Goal: Transaction & Acquisition: Purchase product/service

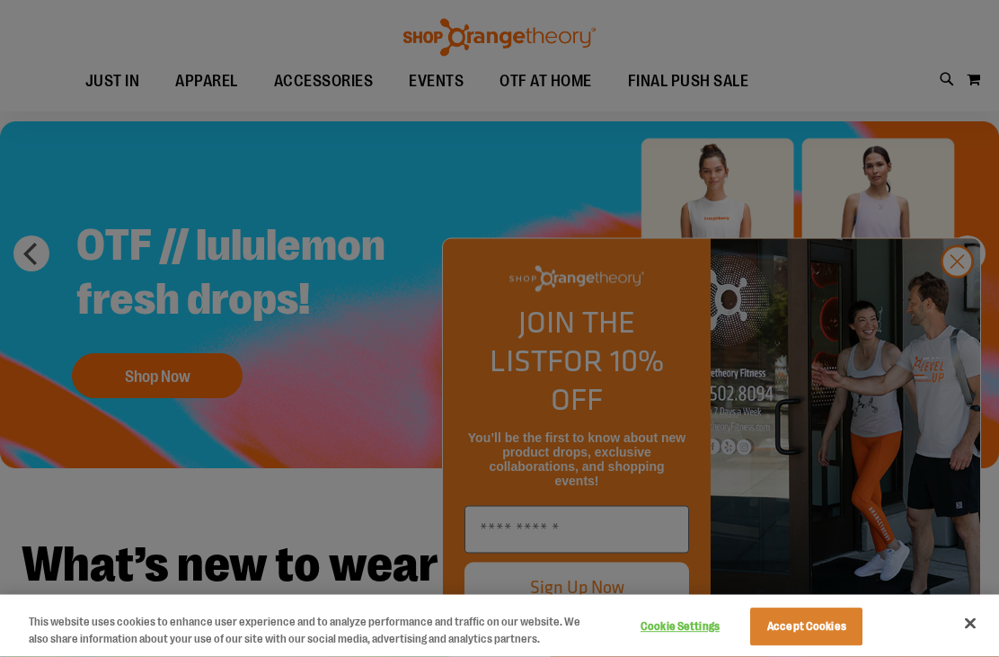
scroll to position [69, 0]
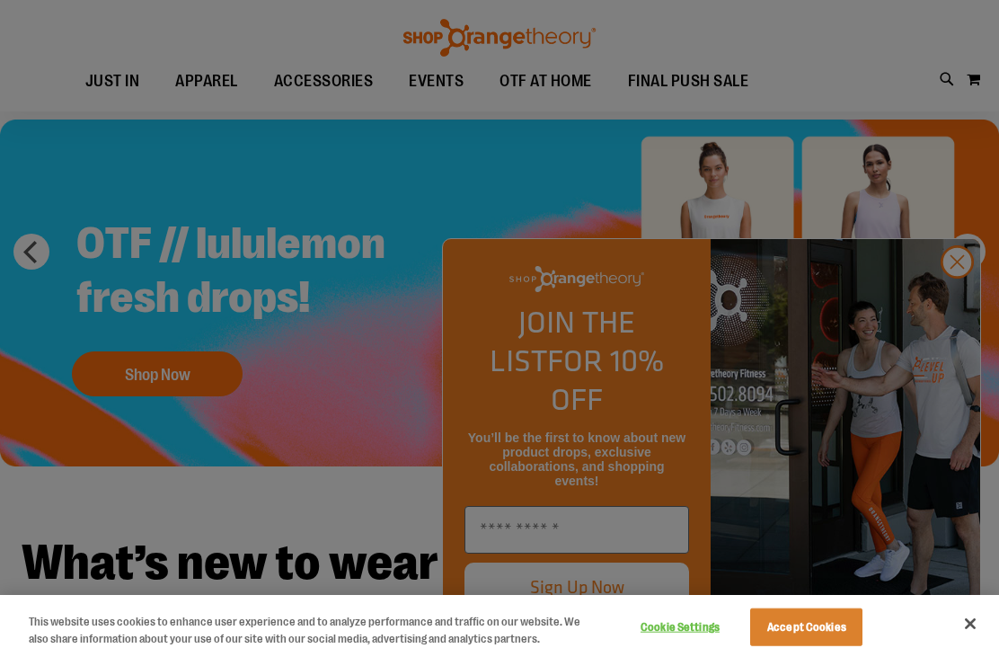
click at [962, 360] on div at bounding box center [499, 328] width 999 height 657
click at [962, 357] on div at bounding box center [499, 328] width 999 height 657
click at [964, 361] on div at bounding box center [499, 328] width 999 height 657
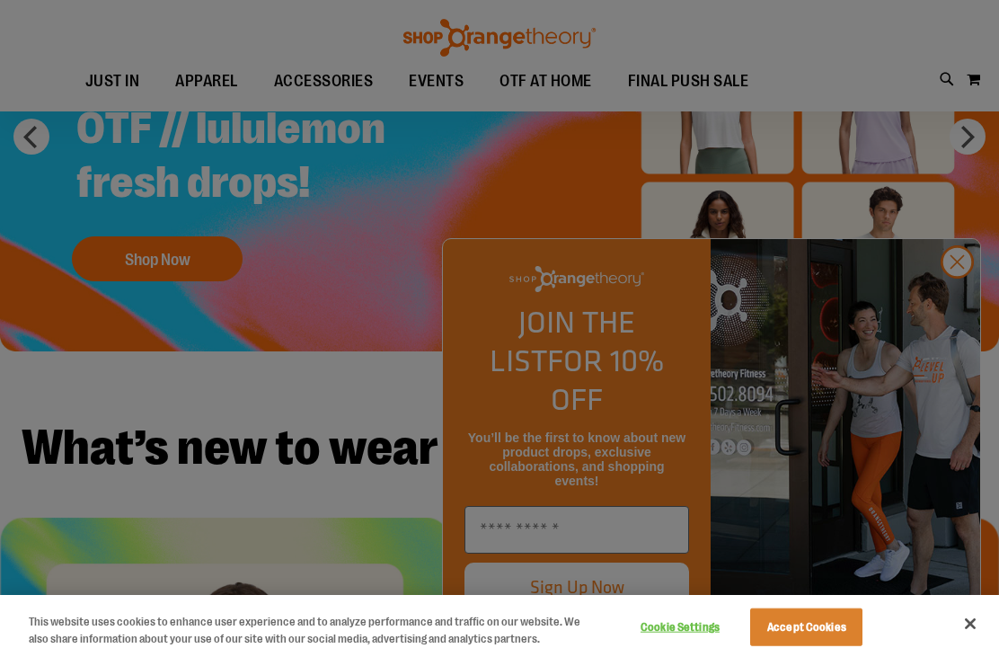
scroll to position [186, 0]
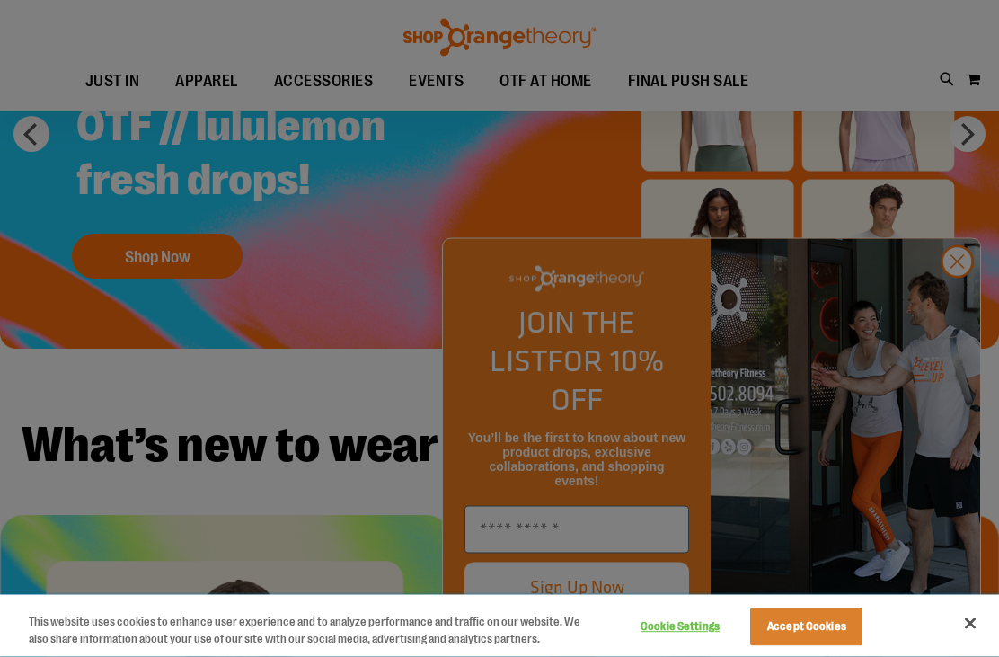
click at [975, 643] on button "Close" at bounding box center [970, 624] width 40 height 40
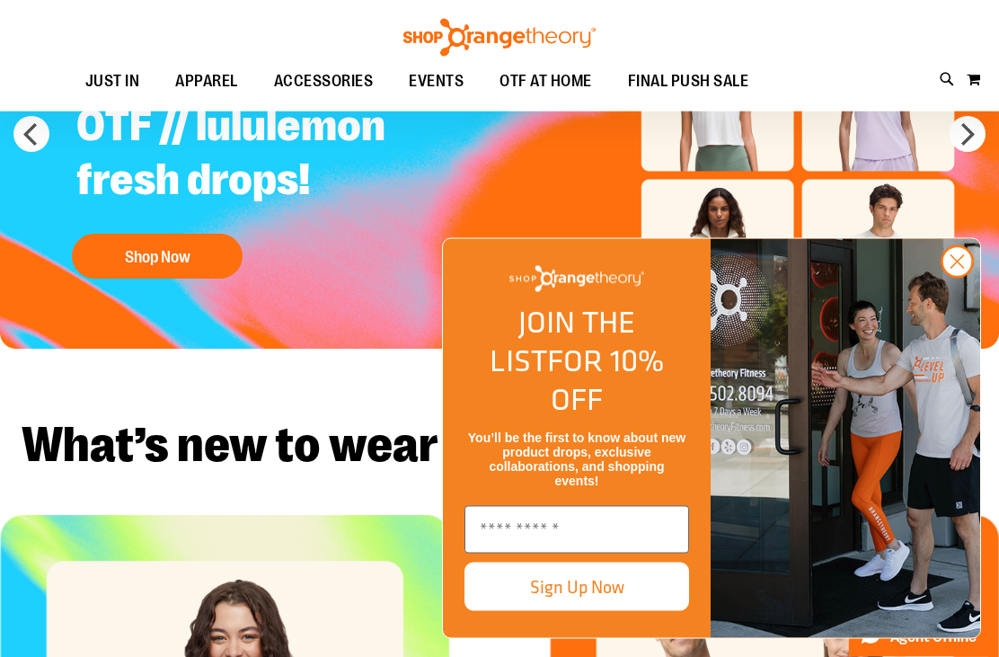
scroll to position [187, 0]
click at [962, 277] on circle "Close dialog" at bounding box center [957, 262] width 30 height 30
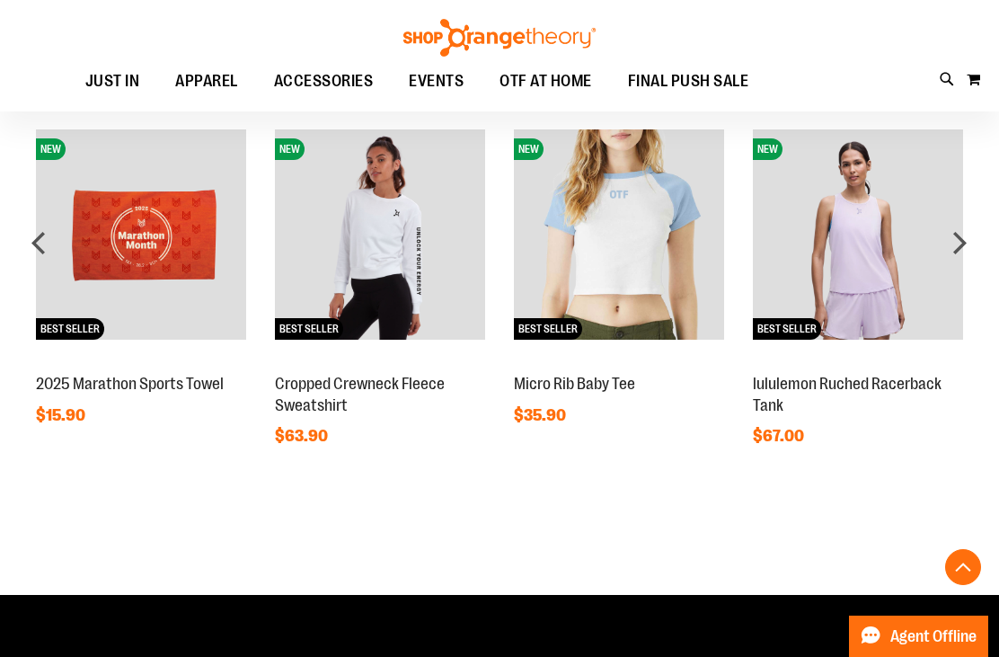
scroll to position [1250, 0]
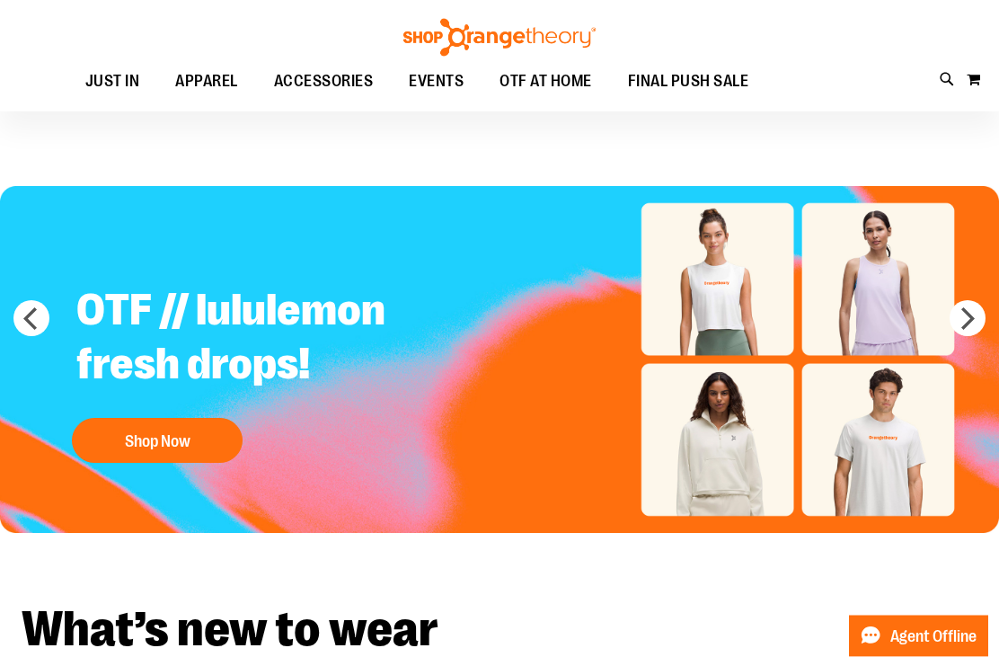
click at [977, 315] on button "next" at bounding box center [967, 319] width 36 height 36
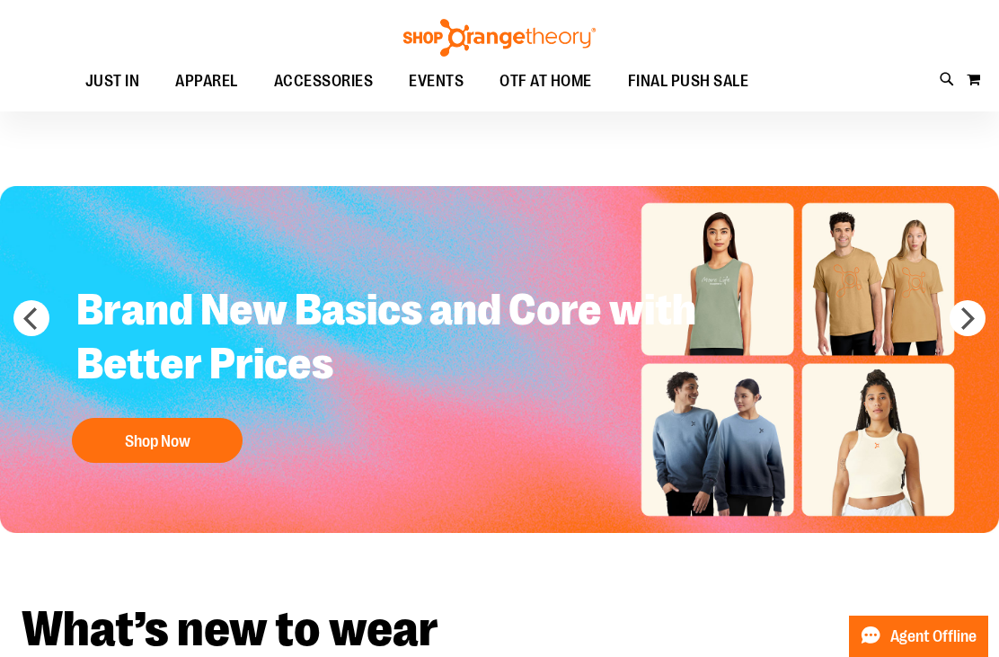
click at [977, 320] on button "next" at bounding box center [967, 318] width 36 height 36
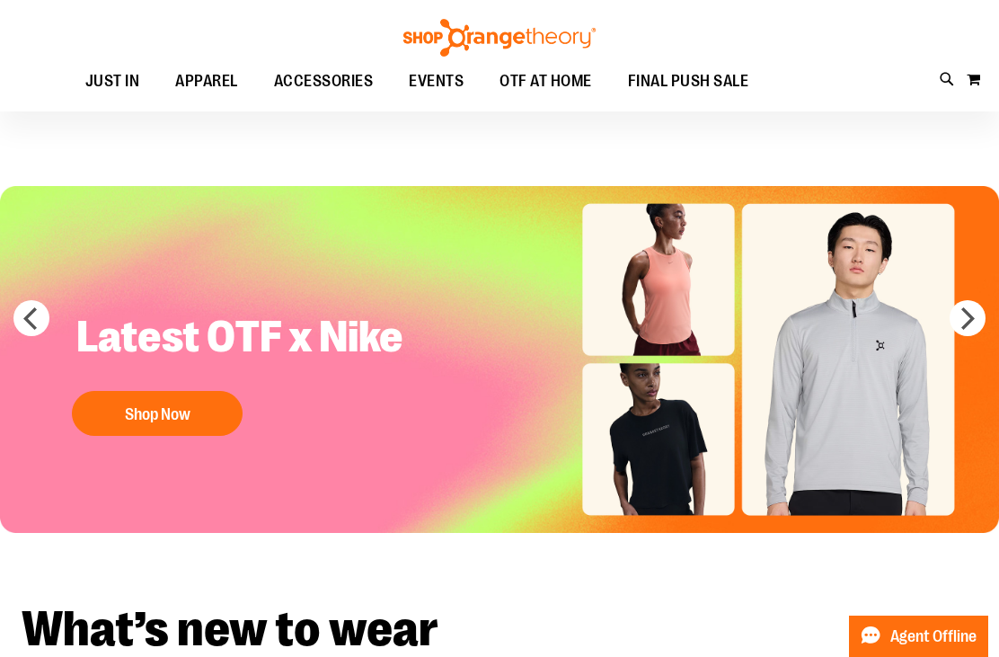
click at [152, 419] on button "Shop Now" at bounding box center [157, 413] width 171 height 45
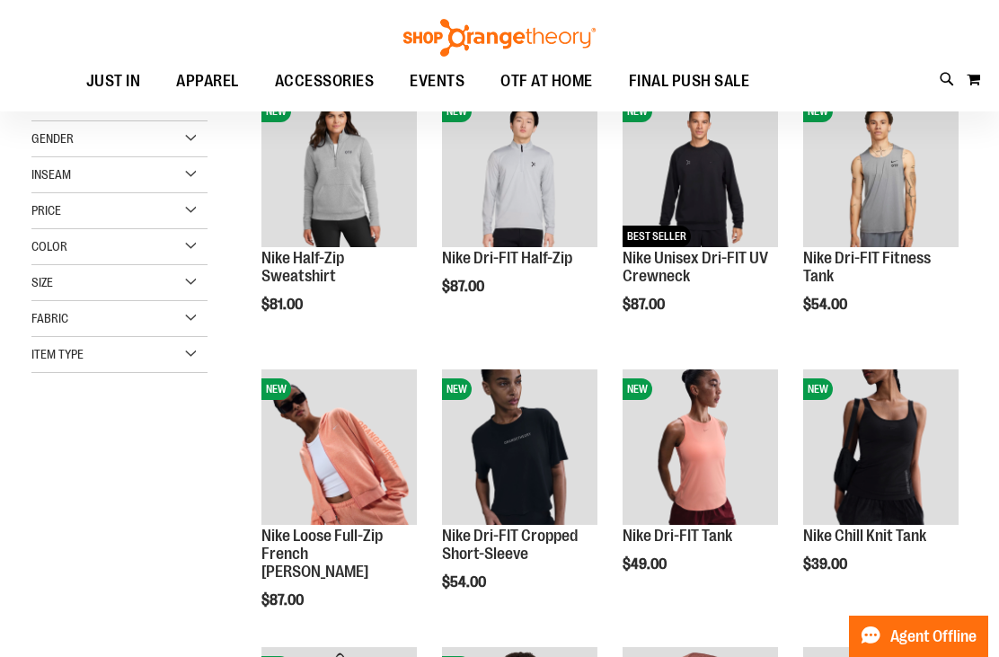
scroll to position [293, 0]
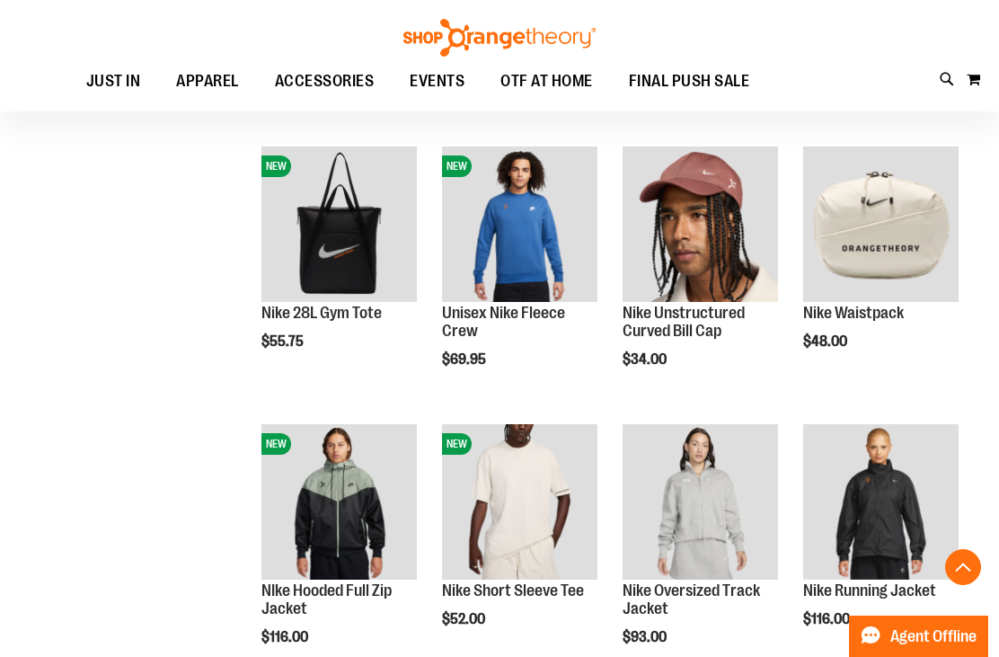
scroll to position [754, 0]
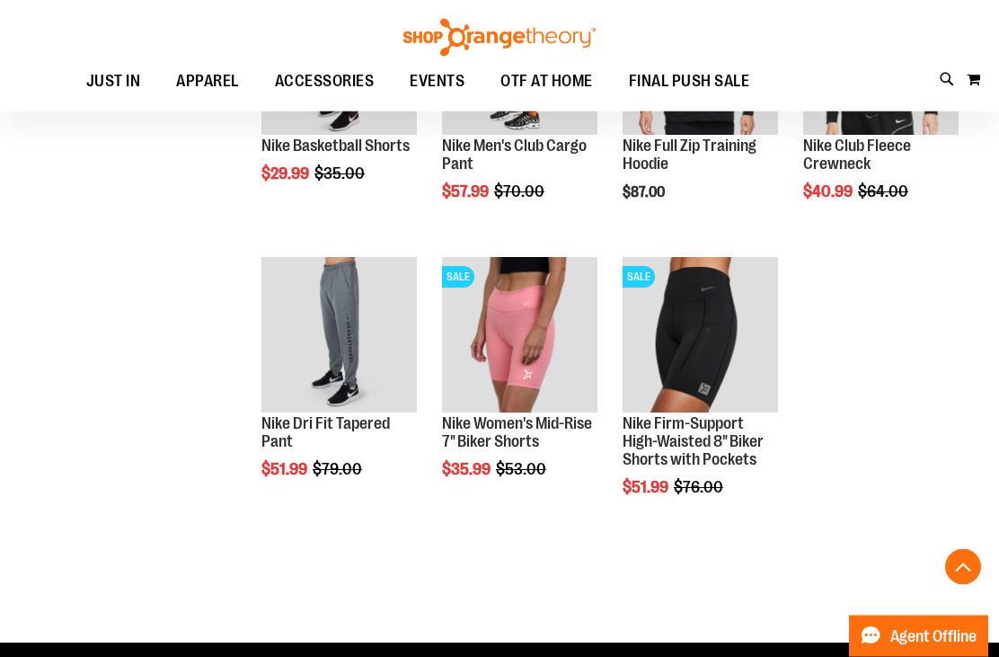
scroll to position [1764, 0]
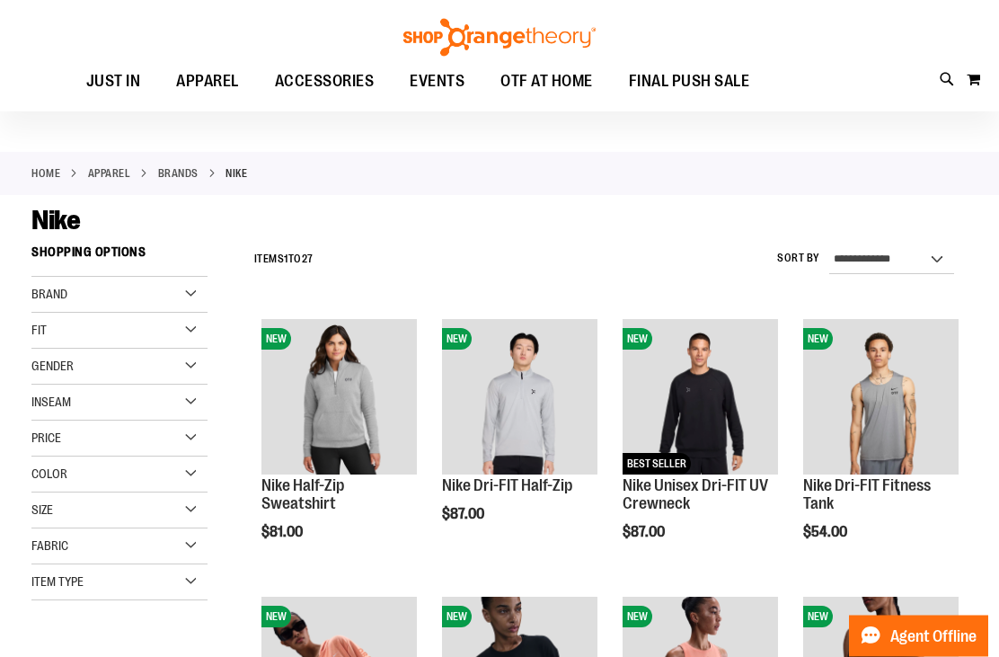
scroll to position [39, 0]
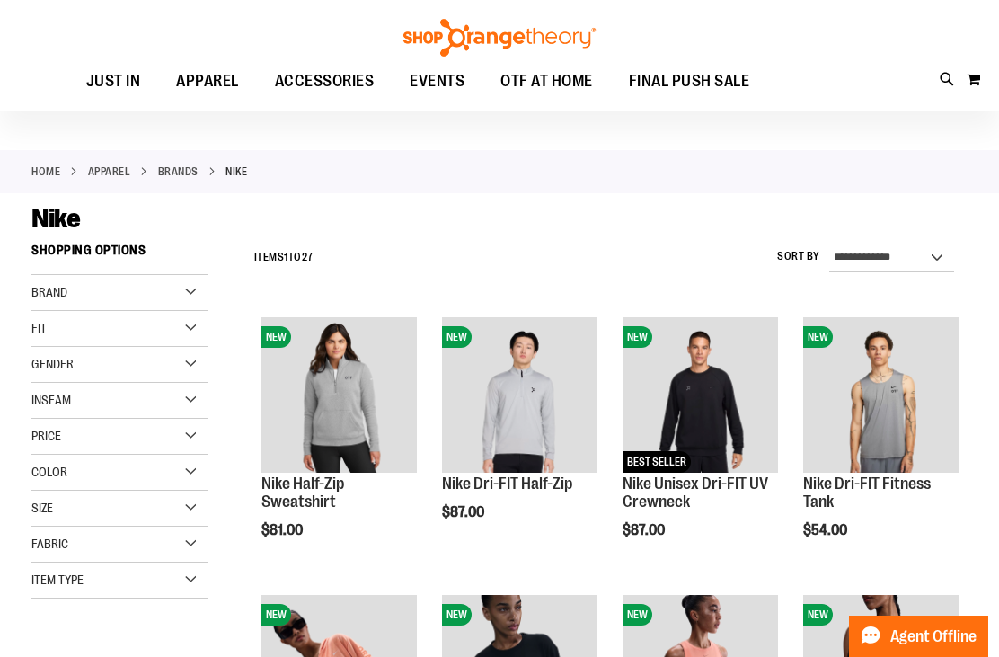
click at [139, 358] on div "Gender" at bounding box center [119, 365] width 176 height 36
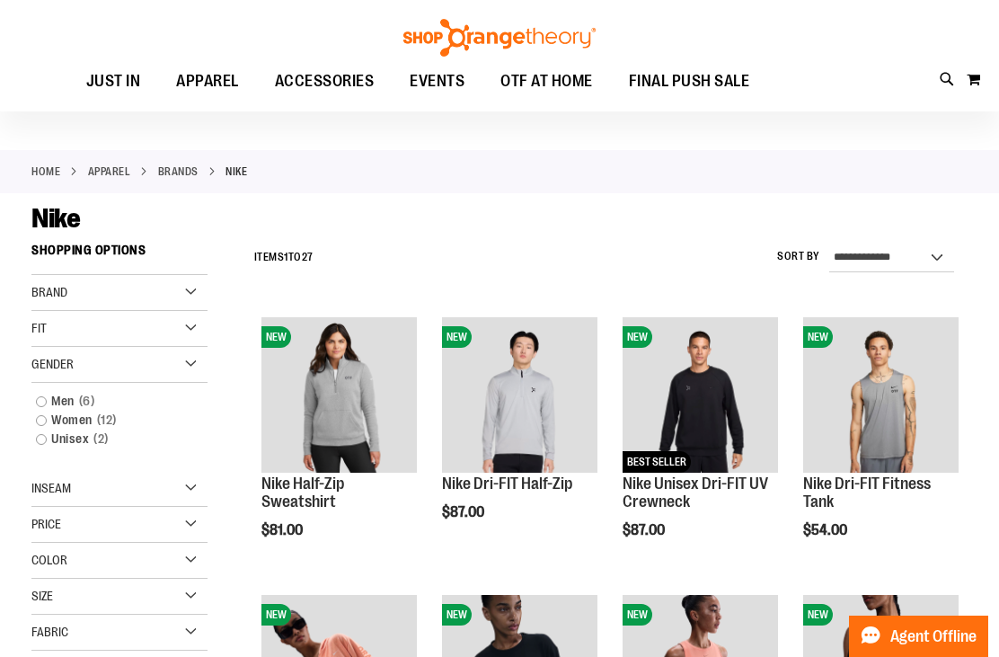
click at [41, 397] on link "Men 6 items" at bounding box center [111, 401] width 169 height 19
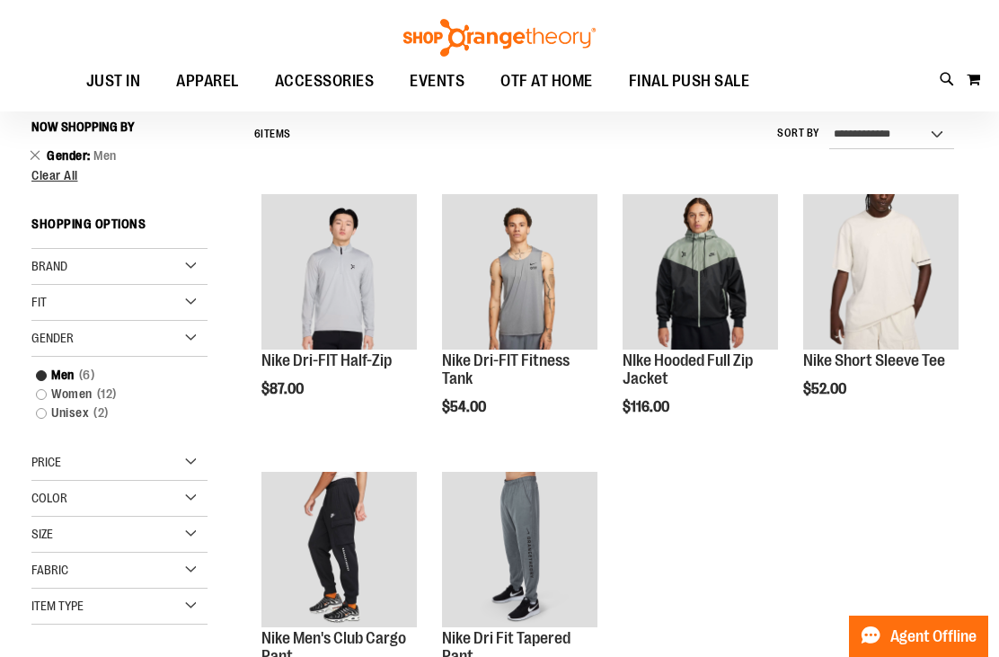
scroll to position [163, 0]
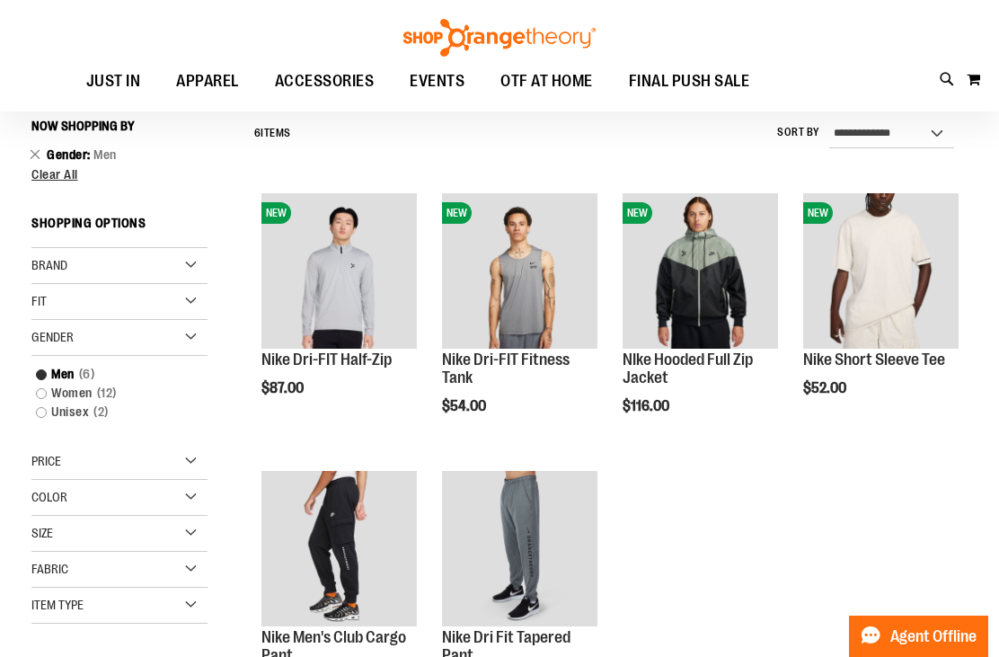
click at [32, 267] on span "Brand" at bounding box center [49, 265] width 36 height 14
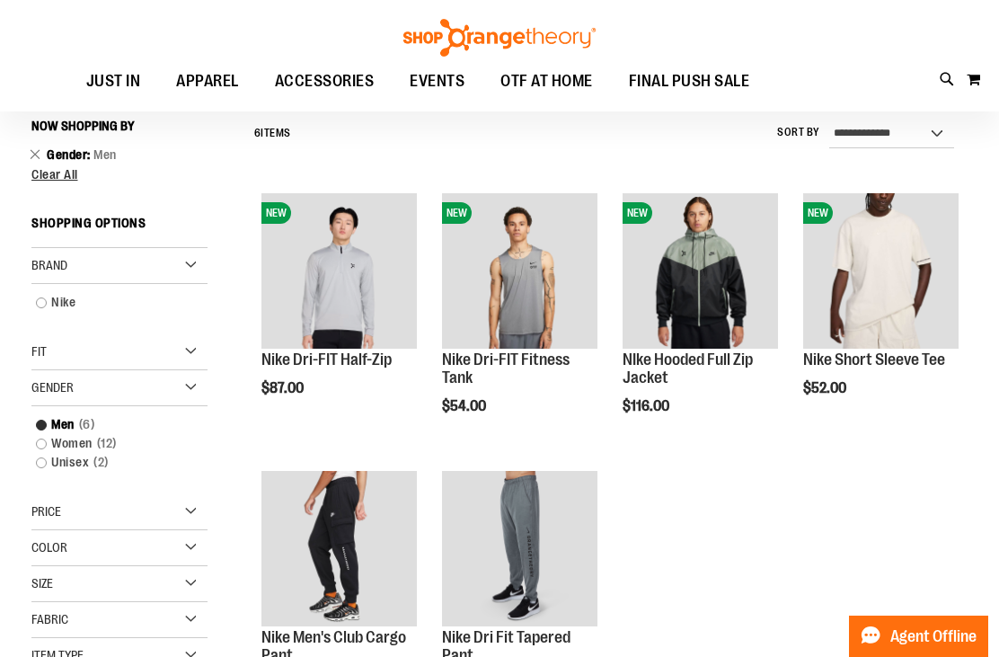
click at [62, 262] on span "Brand" at bounding box center [49, 265] width 36 height 14
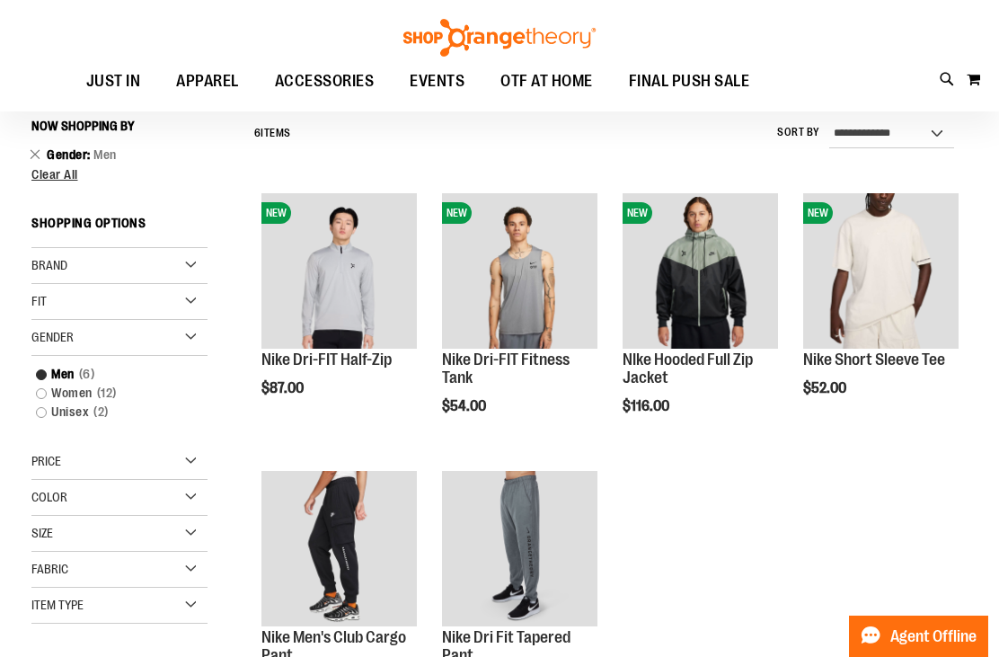
click at [49, 172] on span "Clear All" at bounding box center [54, 174] width 47 height 14
click at [47, 181] on span "Clear All" at bounding box center [54, 174] width 47 height 14
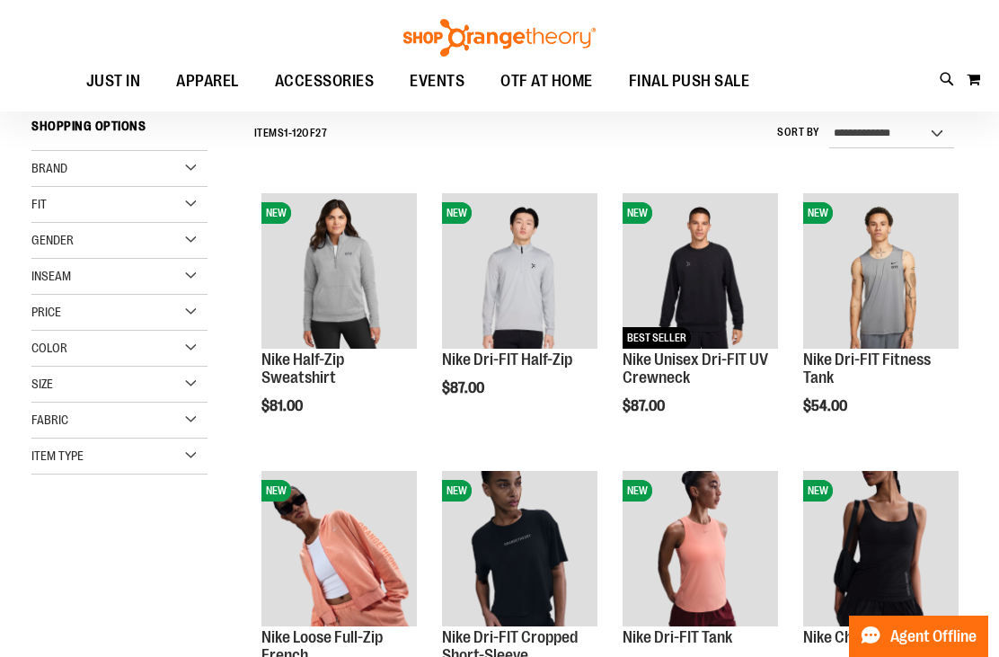
click at [52, 165] on span "Brand" at bounding box center [49, 168] width 36 height 14
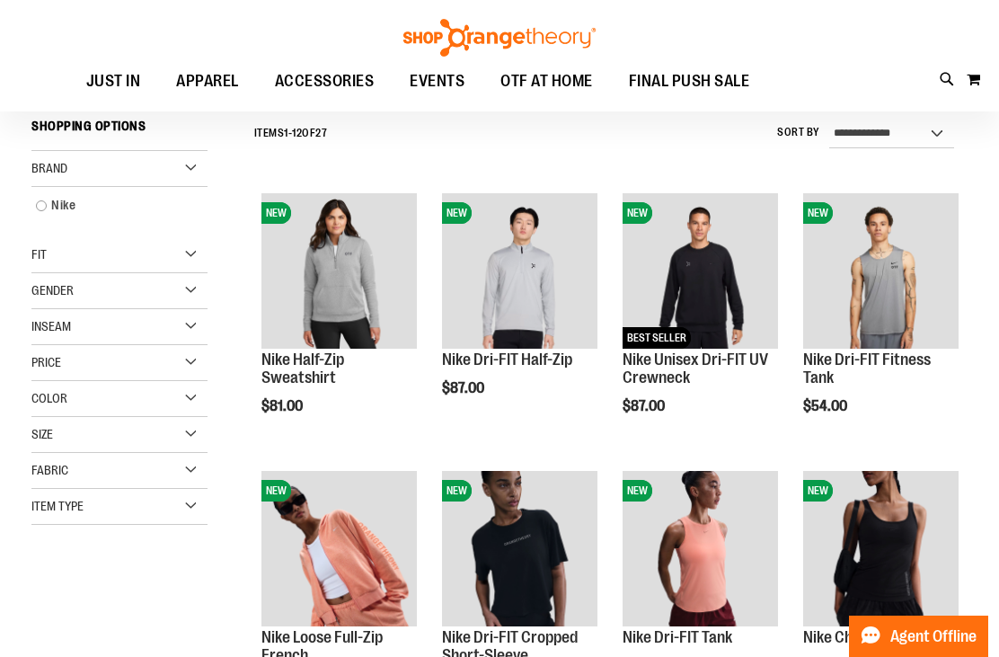
click at [45, 170] on span "Brand" at bounding box center [49, 168] width 36 height 14
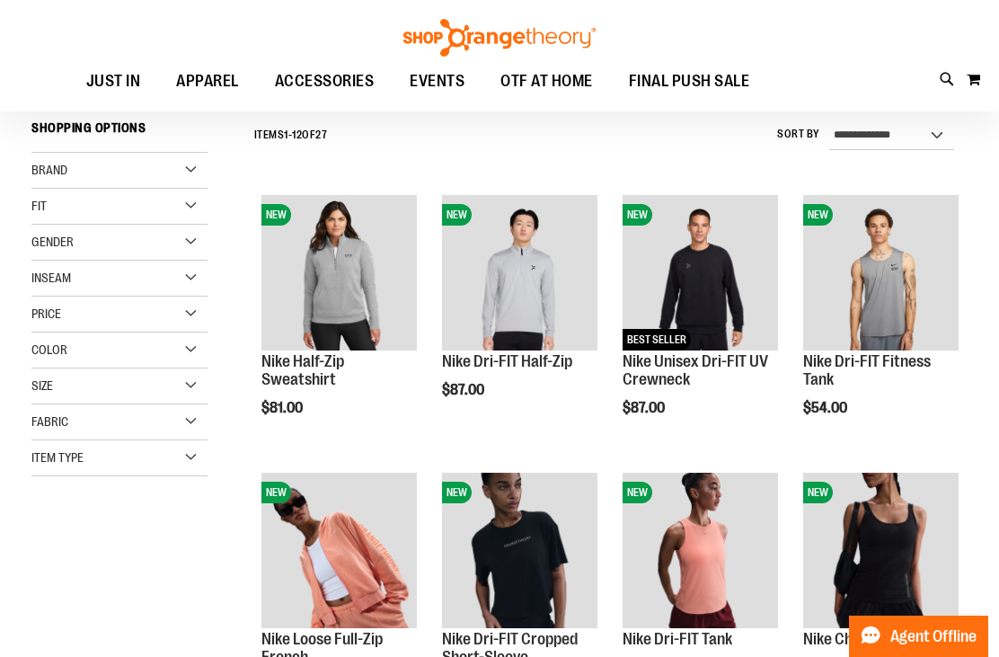
scroll to position [163, 0]
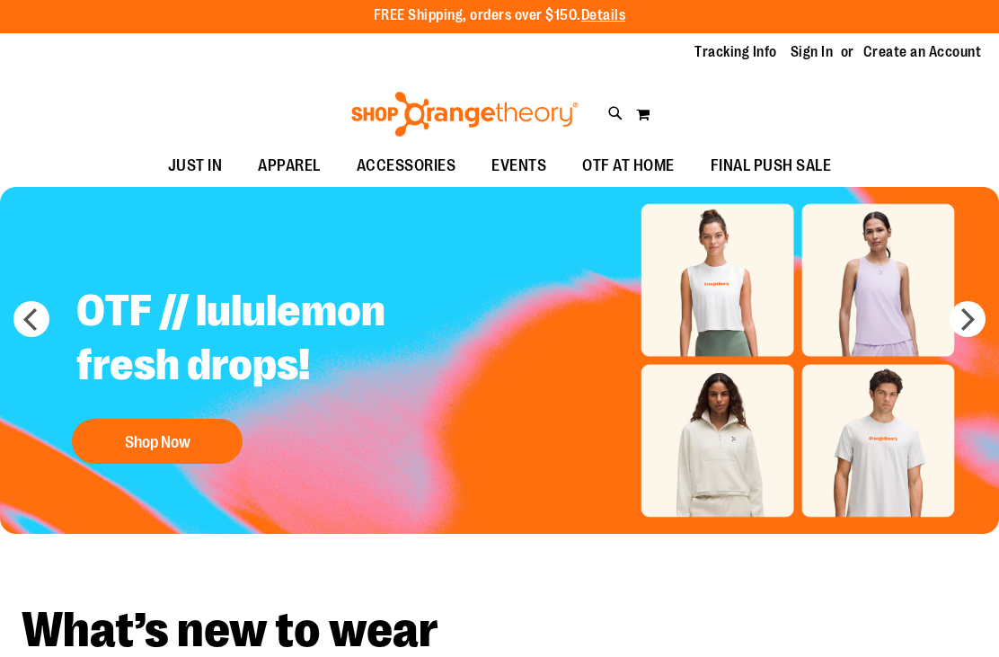
scroll to position [3, 0]
click at [973, 322] on button "next" at bounding box center [967, 319] width 36 height 36
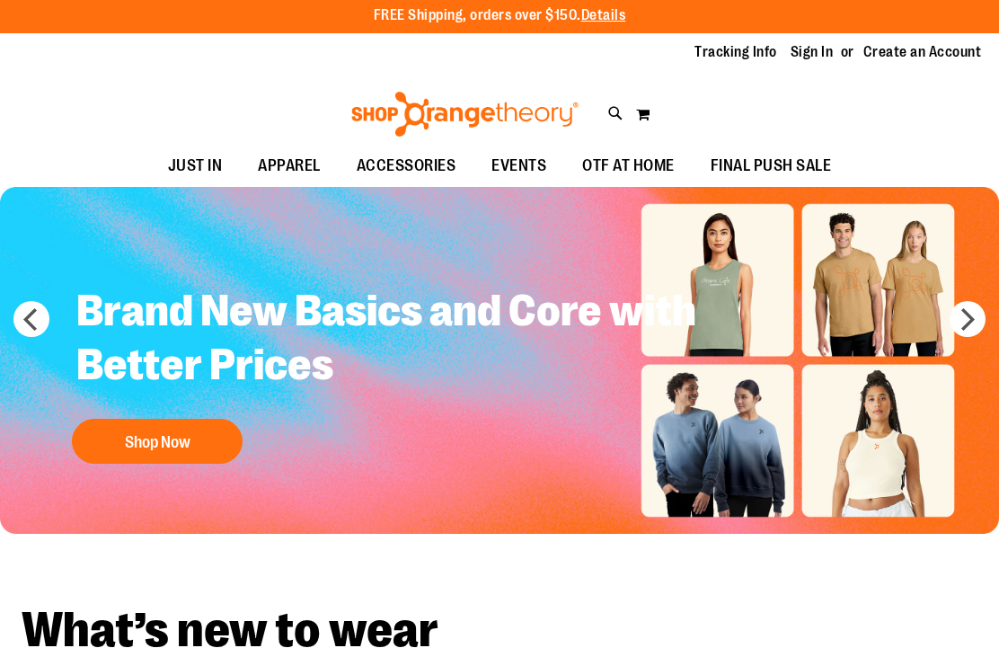
click at [969, 325] on button "next" at bounding box center [967, 319] width 36 height 36
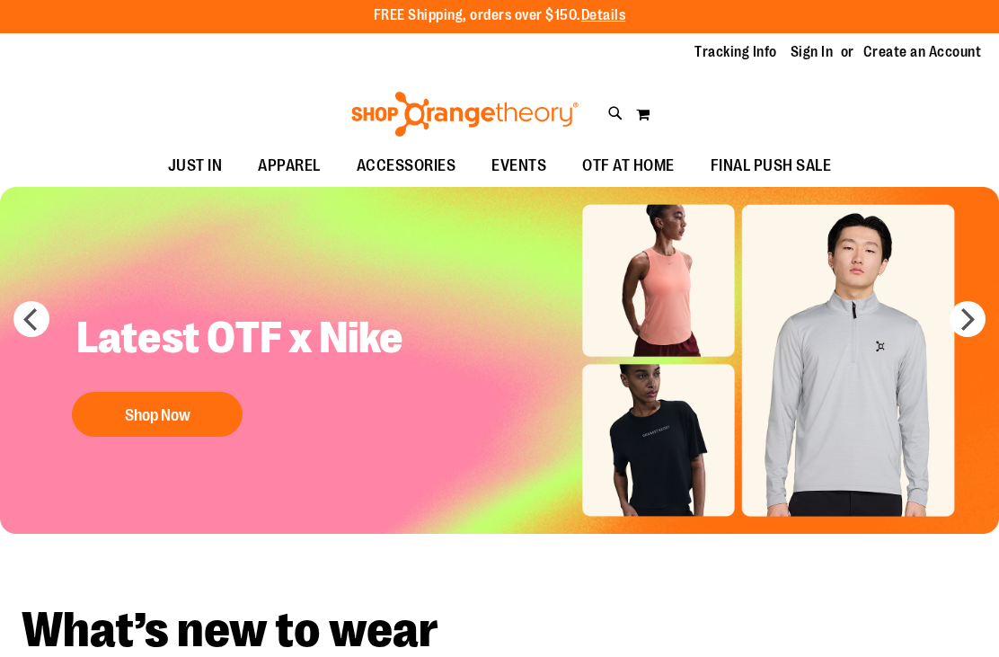
click at [31, 322] on button "prev" at bounding box center [31, 319] width 36 height 36
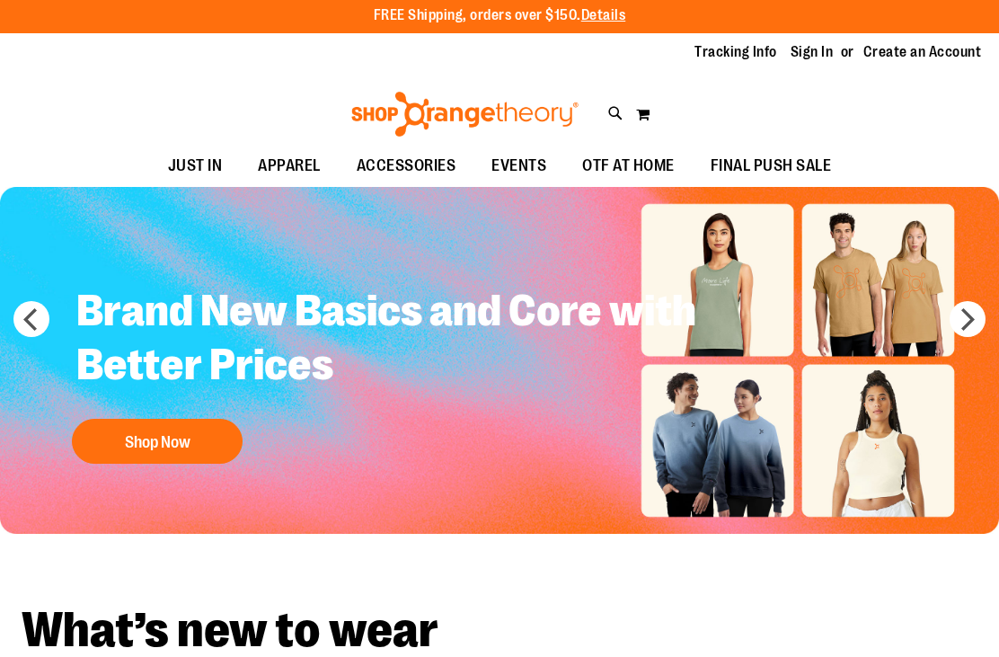
click at [976, 319] on button "next" at bounding box center [967, 319] width 36 height 36
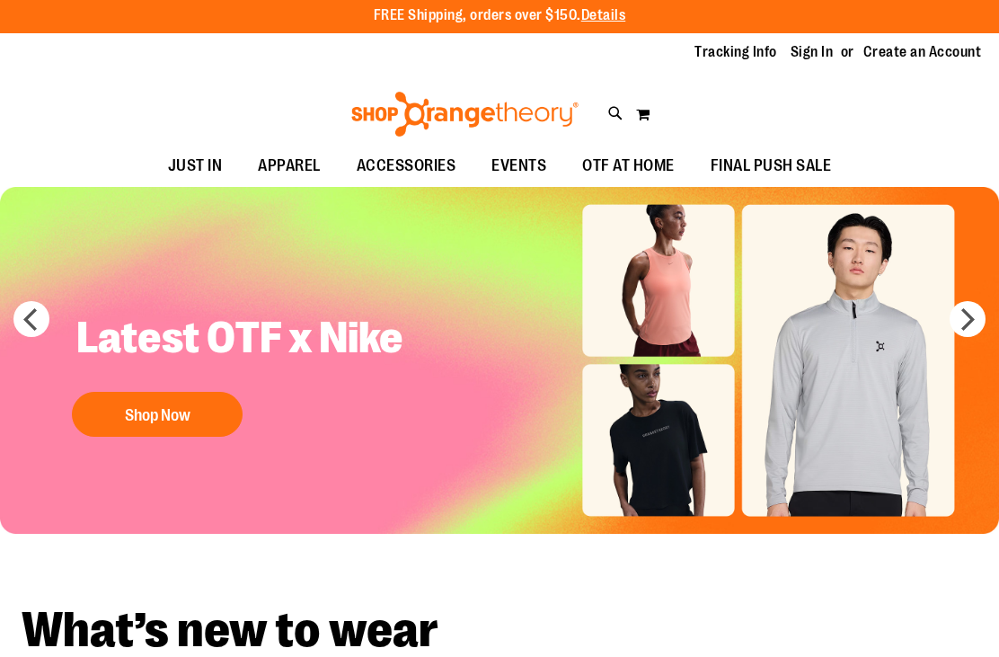
click at [973, 321] on button "next" at bounding box center [967, 319] width 36 height 36
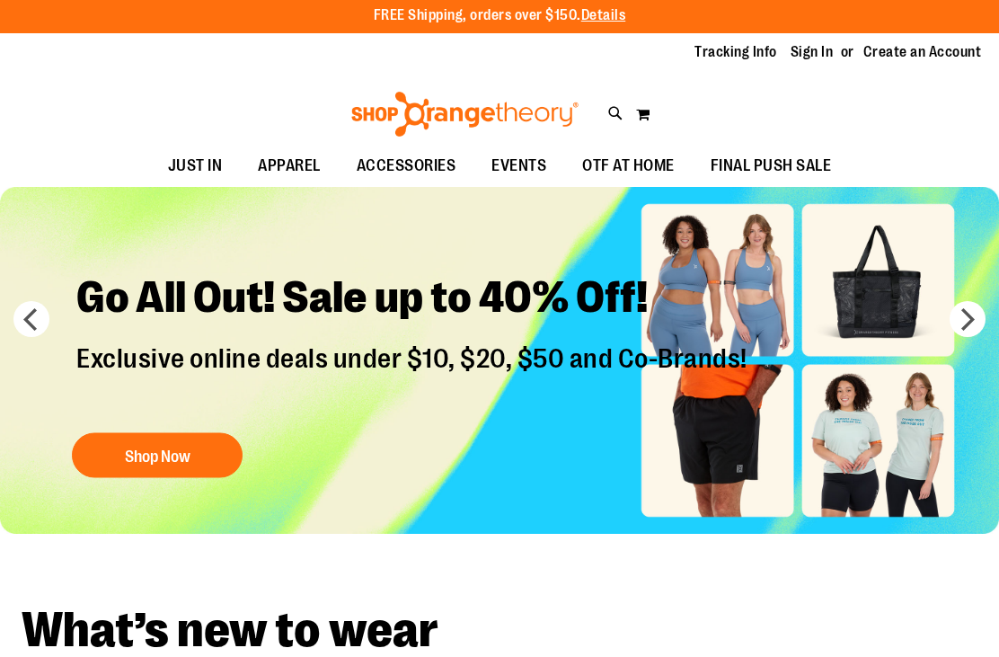
click at [975, 324] on button "next" at bounding box center [967, 319] width 36 height 36
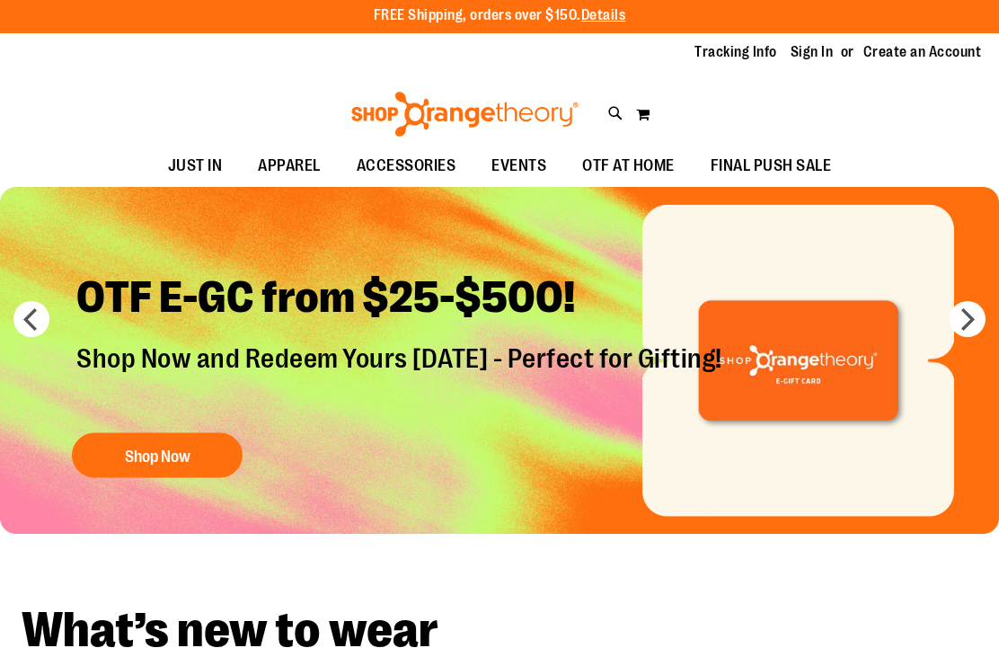
click at [39, 316] on button "prev" at bounding box center [31, 319] width 36 height 36
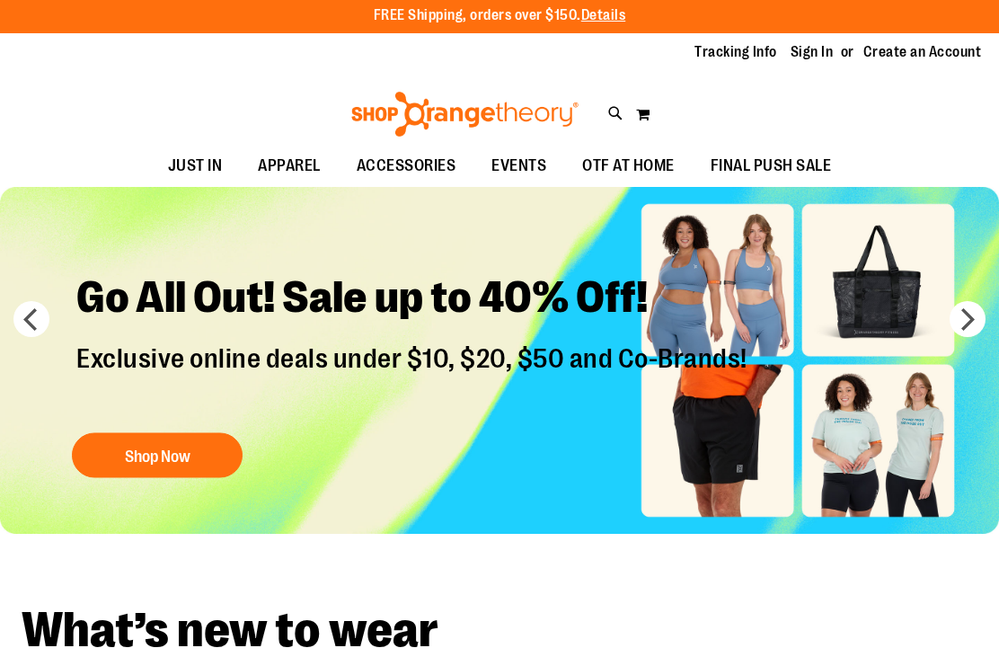
click at [136, 456] on button "Shop Now" at bounding box center [157, 454] width 171 height 45
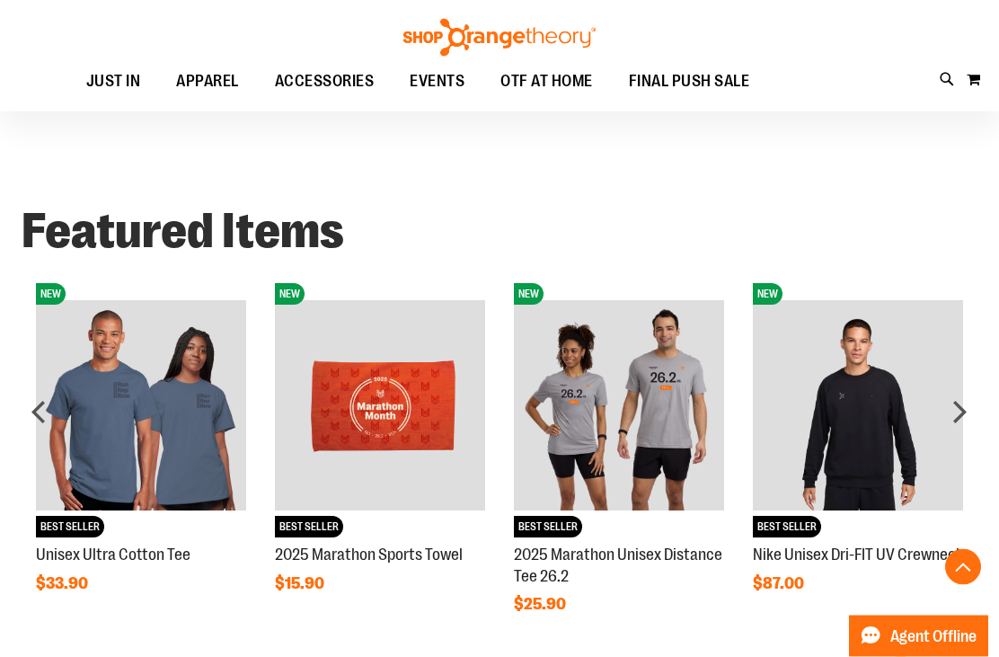
scroll to position [1059, 0]
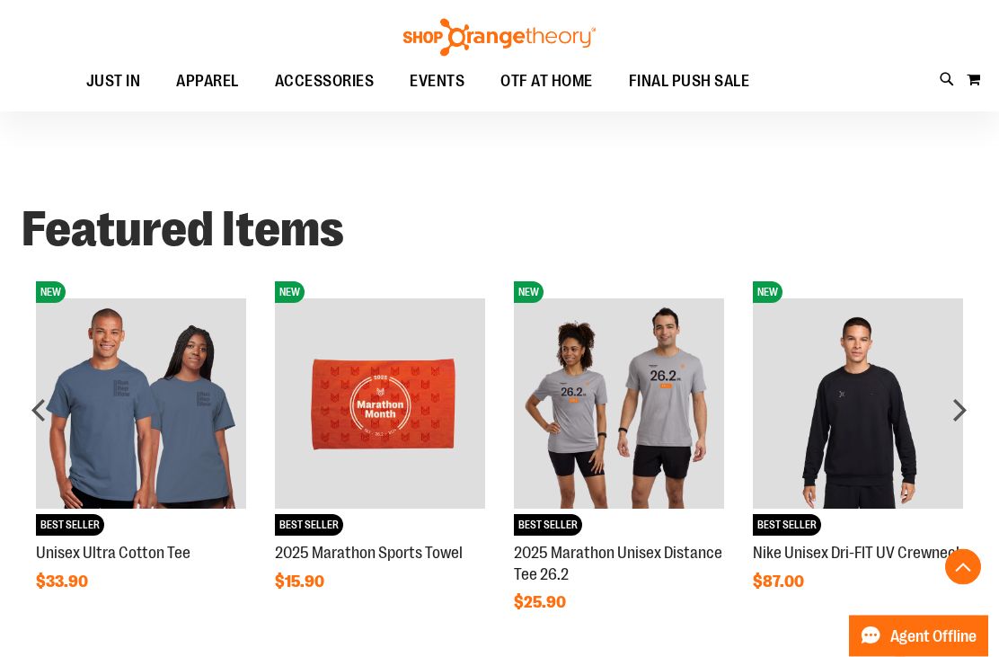
click at [964, 414] on div "next" at bounding box center [959, 410] width 36 height 36
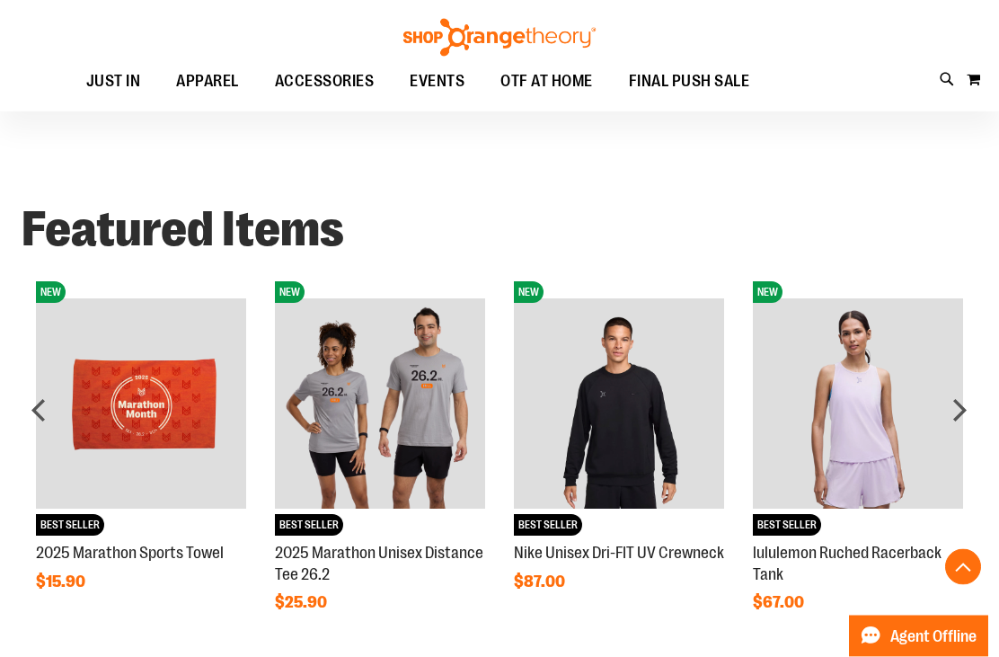
click at [966, 408] on div "next" at bounding box center [959, 410] width 36 height 36
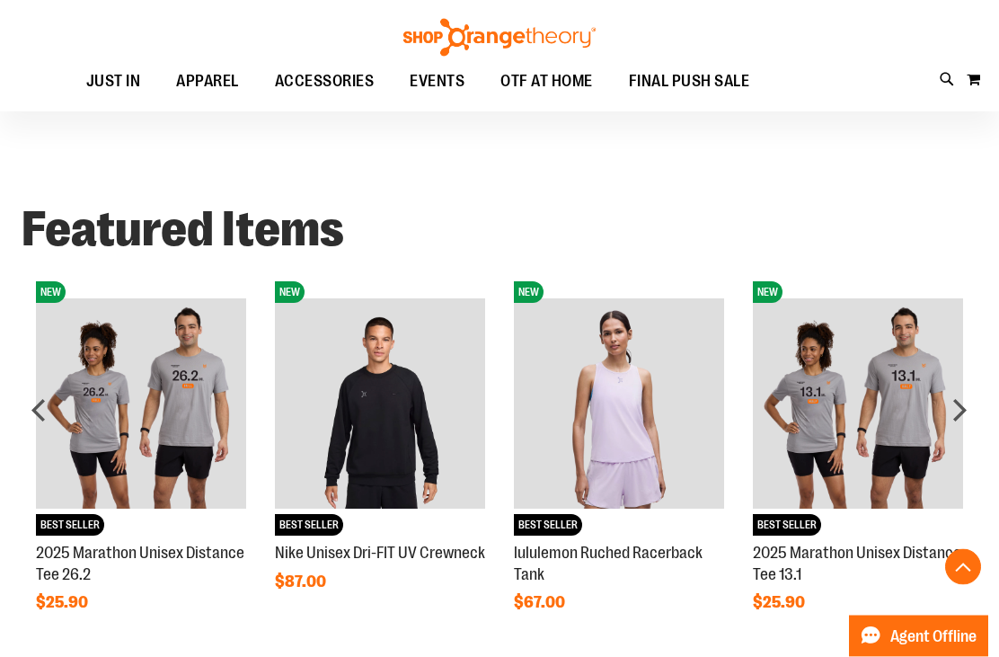
click at [966, 417] on div "next" at bounding box center [959, 410] width 36 height 36
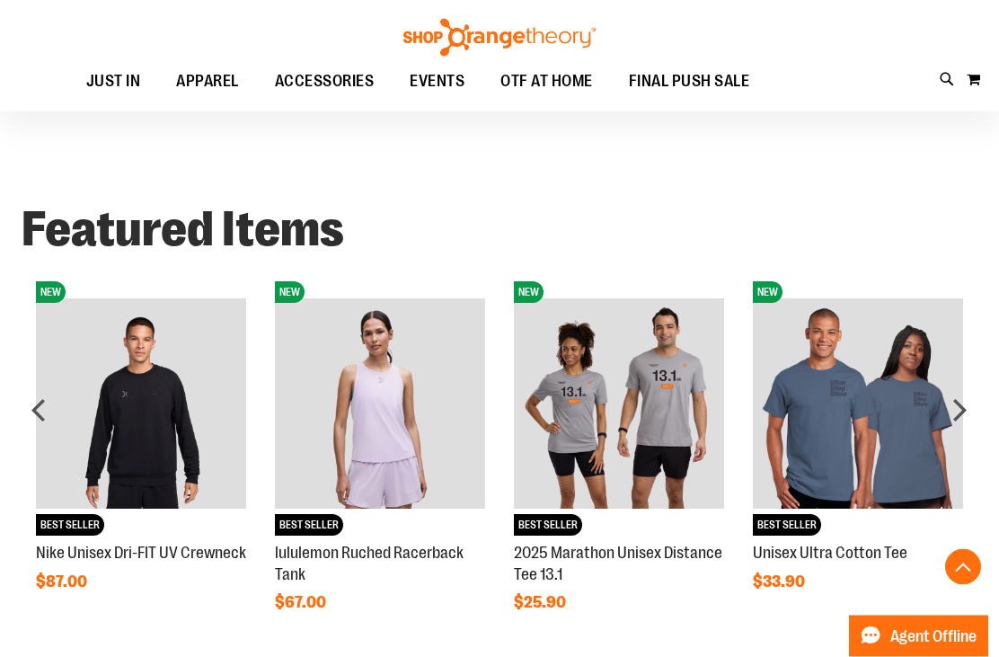
click at [968, 410] on div "next" at bounding box center [959, 410] width 36 height 36
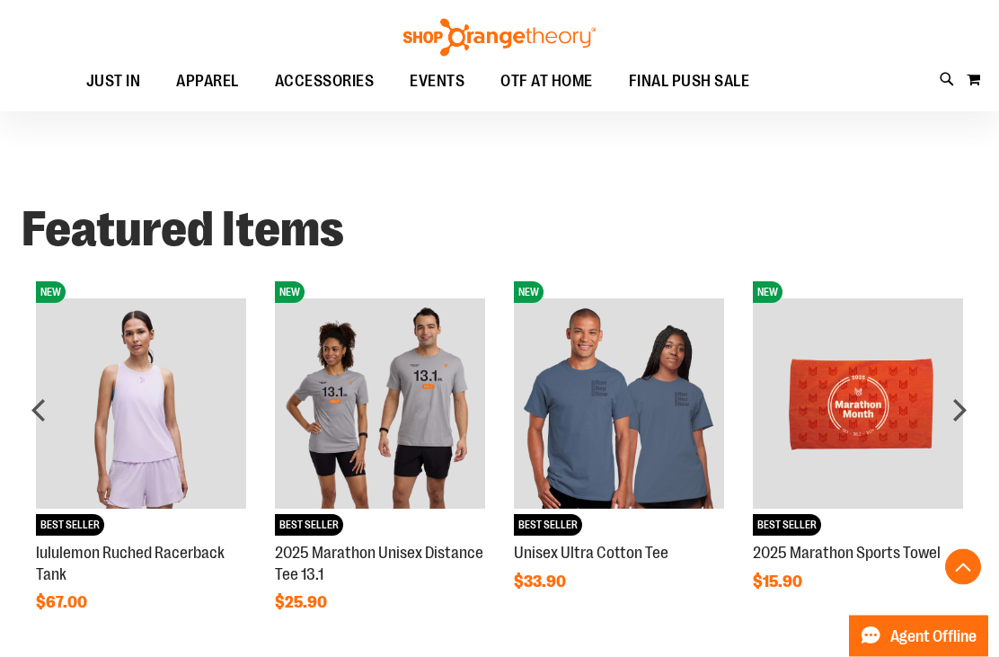
click at [968, 408] on div "next" at bounding box center [959, 410] width 36 height 36
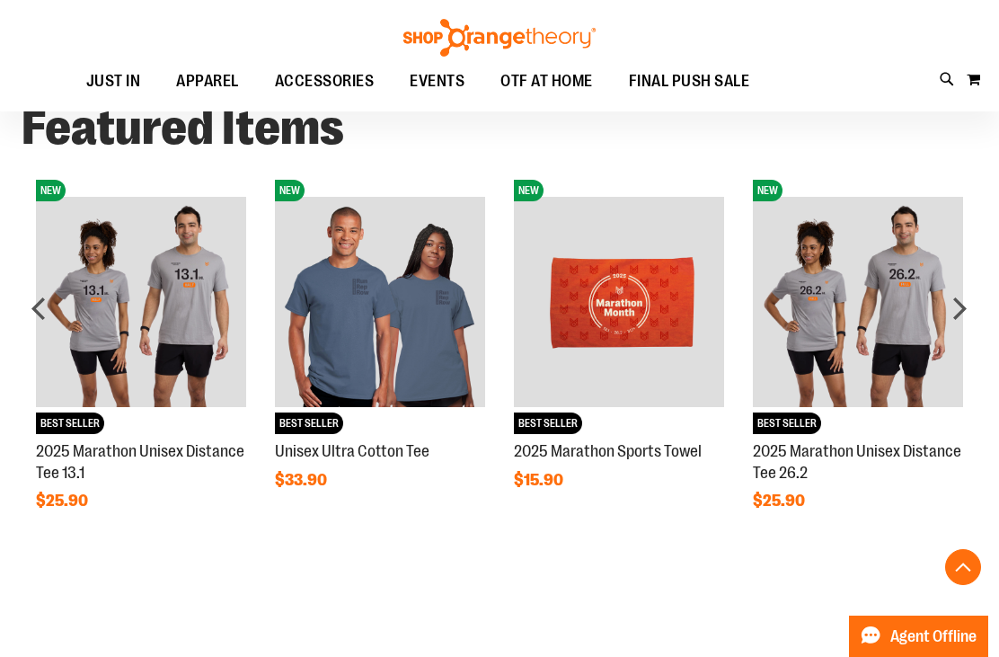
scroll to position [1155, 0]
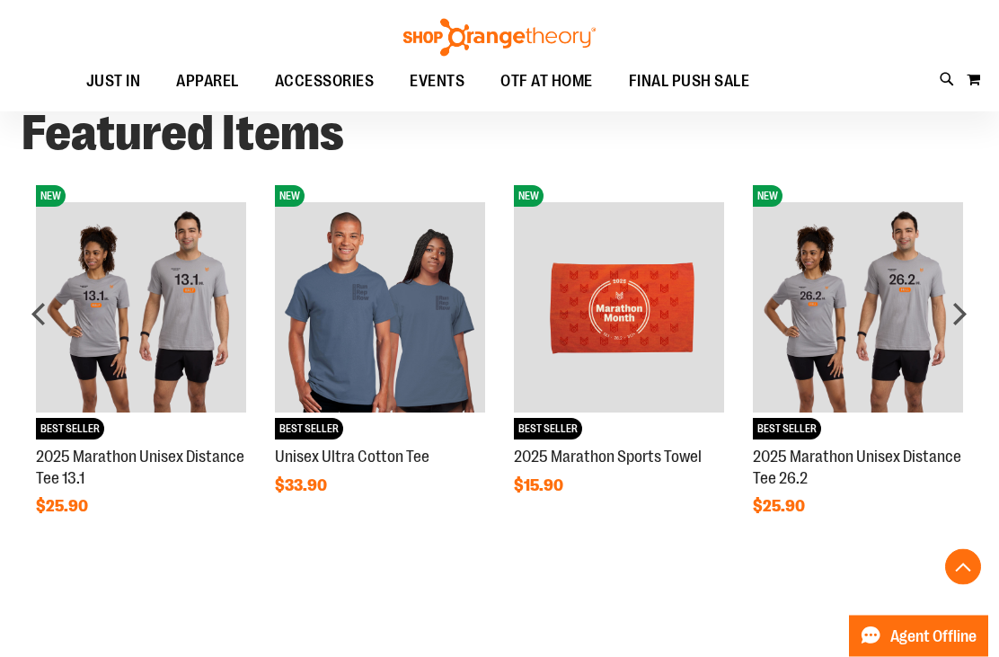
click at [656, 331] on img at bounding box center [619, 308] width 210 height 210
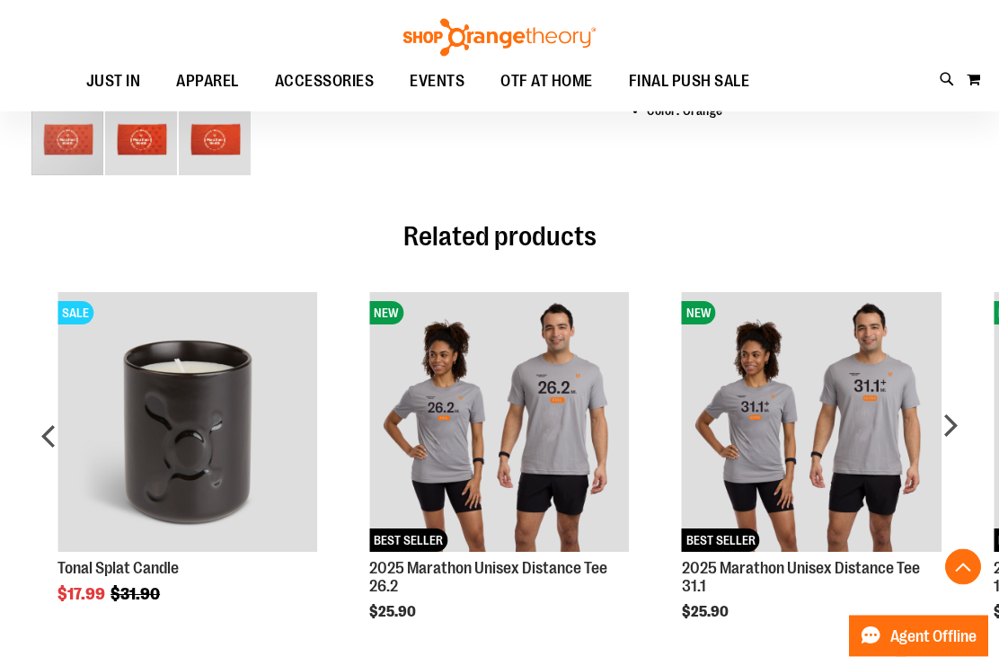
scroll to position [617, 0]
click at [926, 243] on h2 "Related products" at bounding box center [499, 236] width 936 height 29
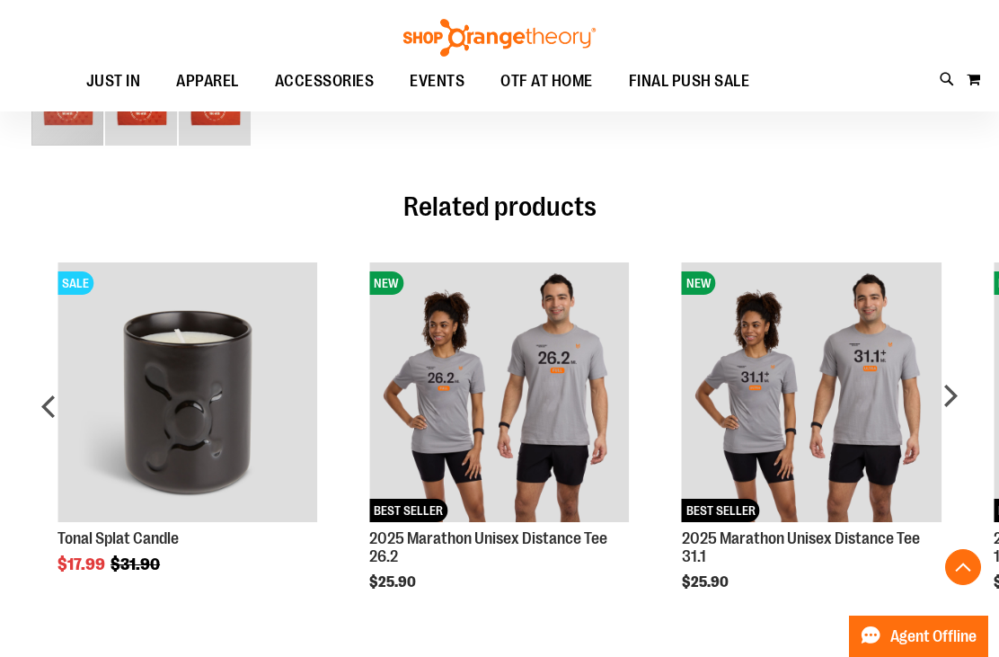
scroll to position [646, 0]
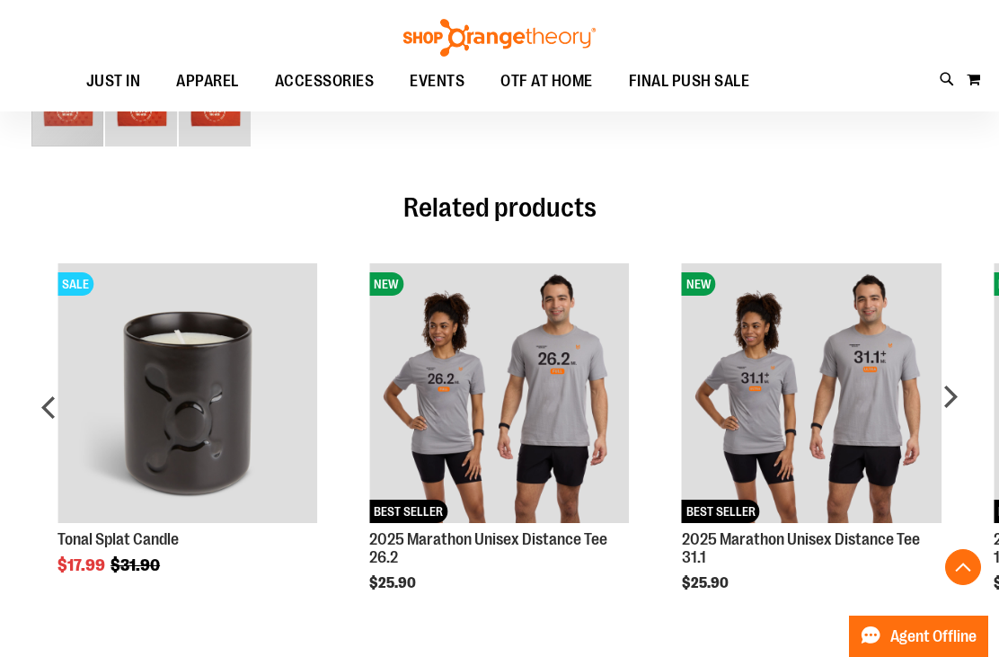
click at [957, 394] on div "next" at bounding box center [949, 413] width 36 height 355
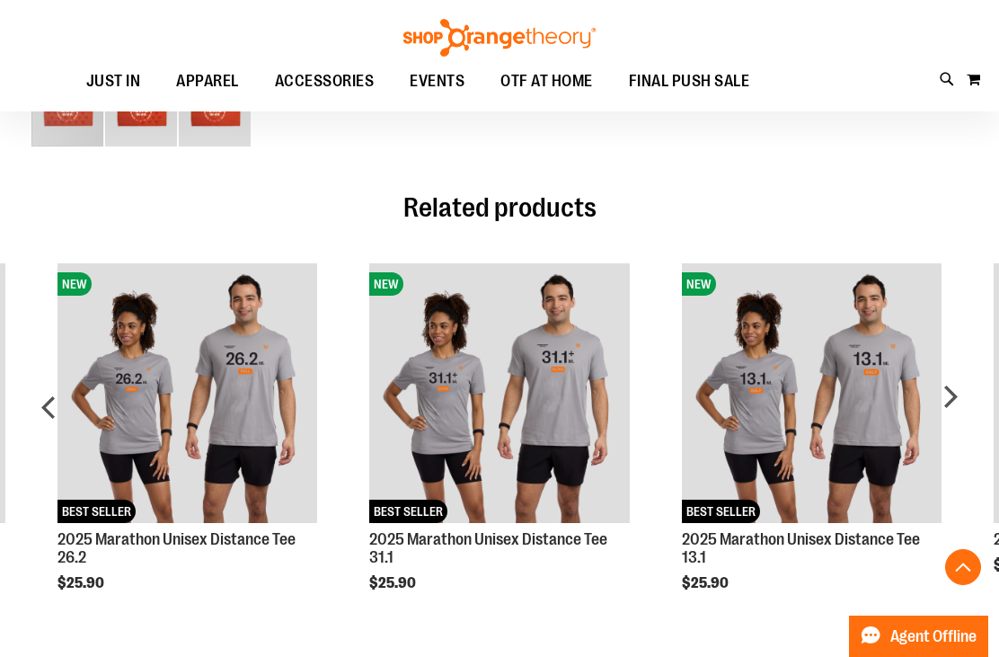
click at [165, 357] on img "Product Page Link" at bounding box center [187, 393] width 260 height 260
click at [146, 374] on img "Product Page Link" at bounding box center [187, 393] width 260 height 260
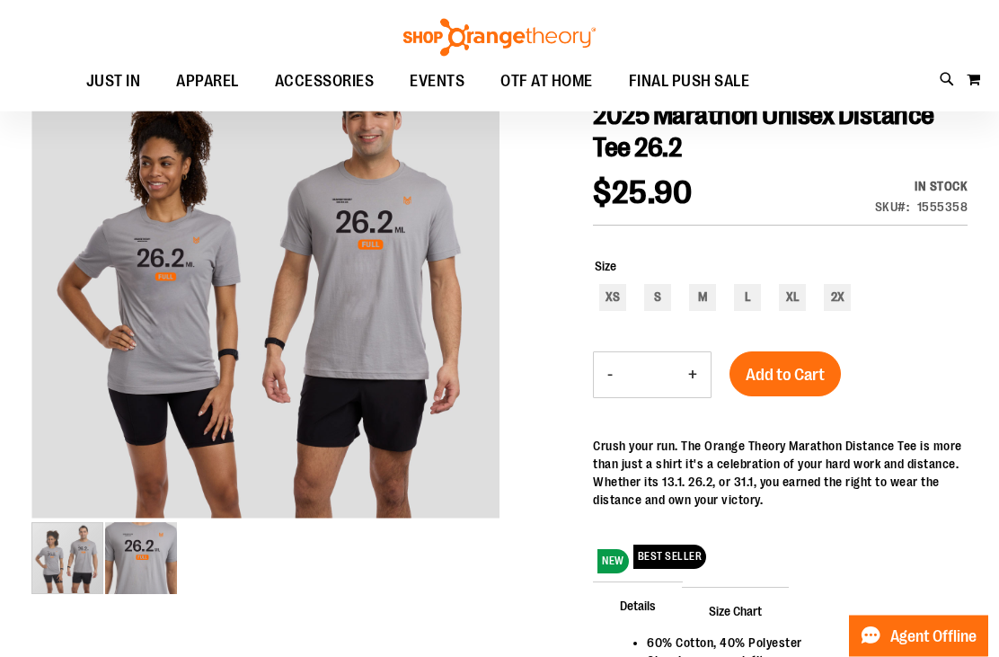
scroll to position [198, 0]
click at [845, 297] on div "2X" at bounding box center [837, 297] width 27 height 27
type input "***"
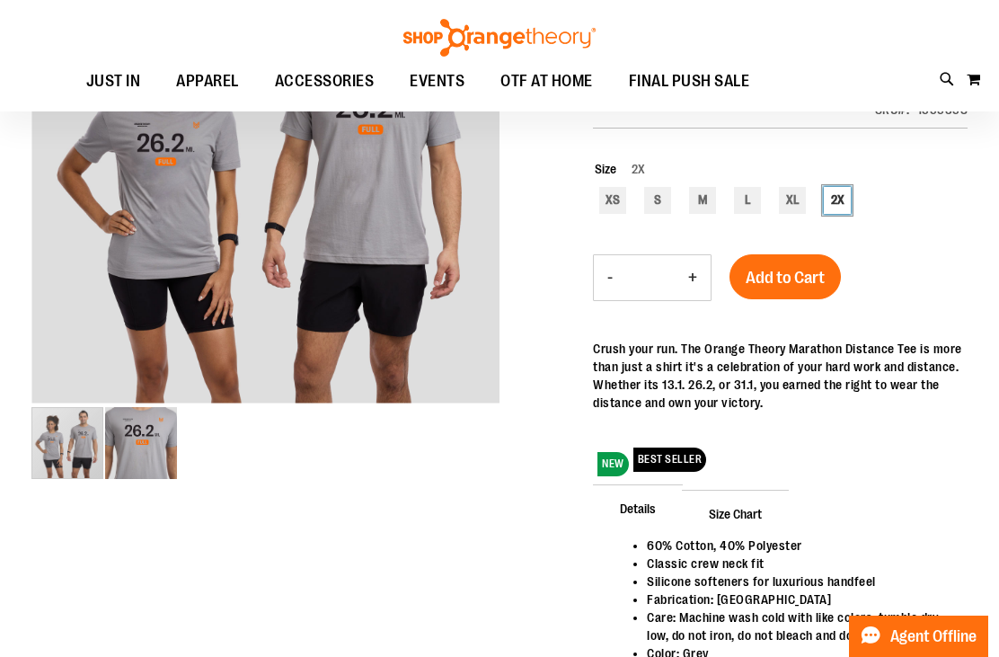
scroll to position [144, 0]
